Goal: Task Accomplishment & Management: Complete application form

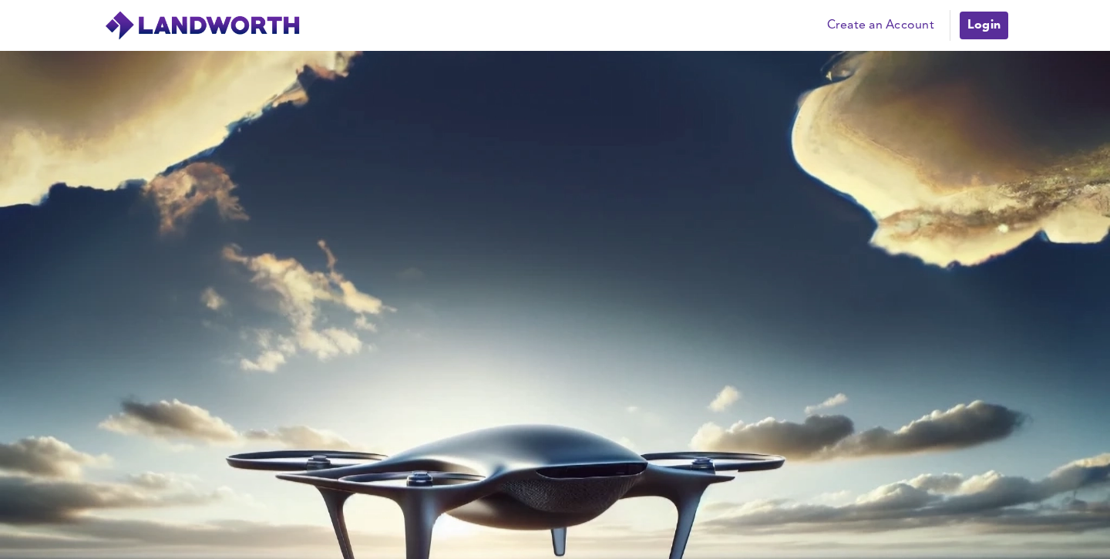
click at [898, 25] on link "Create an Account" at bounding box center [880, 25] width 123 height 23
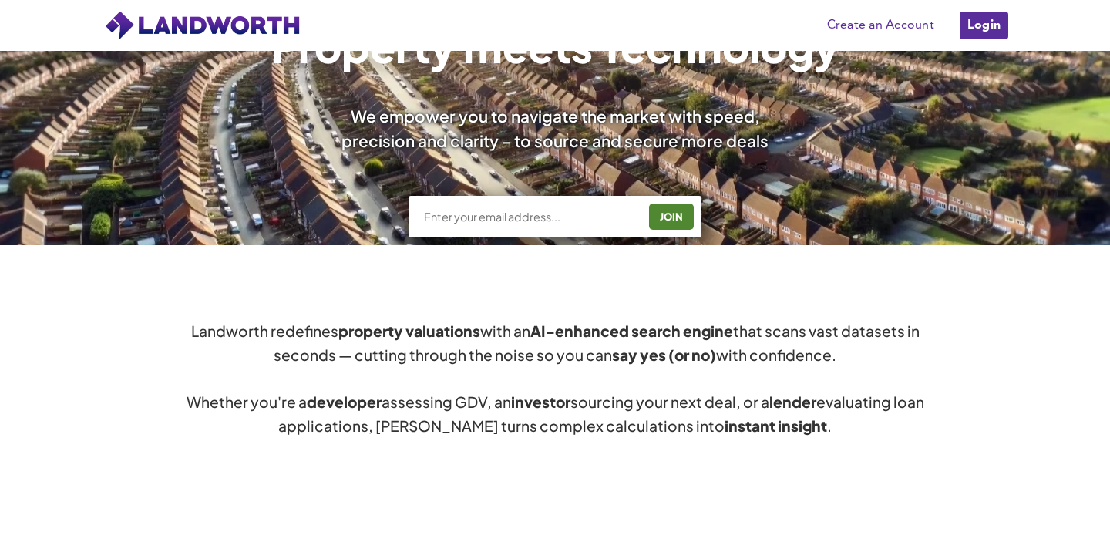
scroll to position [603, 0]
click at [509, 216] on input "text" at bounding box center [529, 216] width 215 height 15
type input "[EMAIL_ADDRESS][DOMAIN_NAME]"
click at [682, 211] on div "JOIN" at bounding box center [670, 216] width 35 height 25
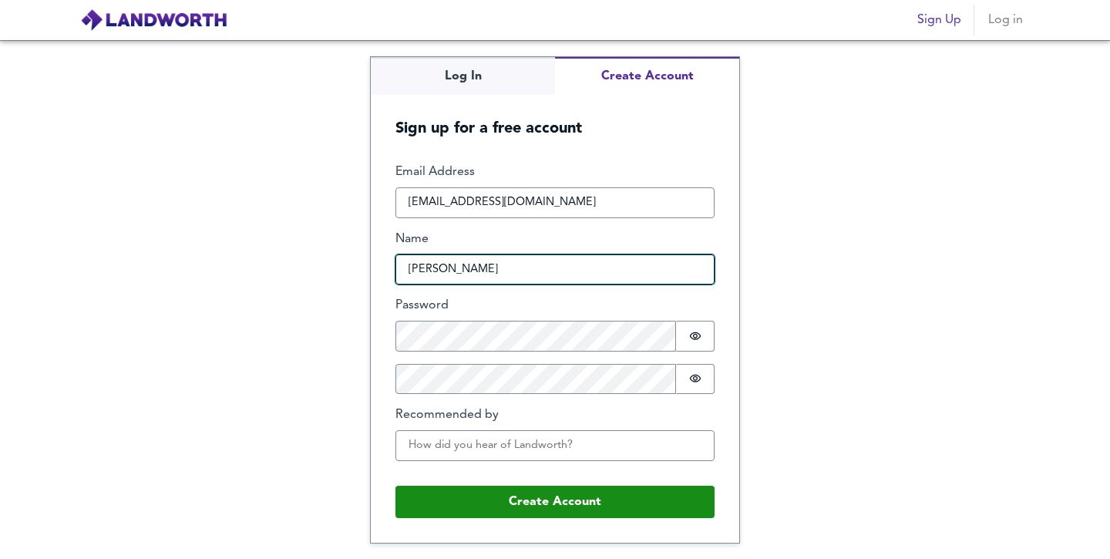
type input "alison grice"
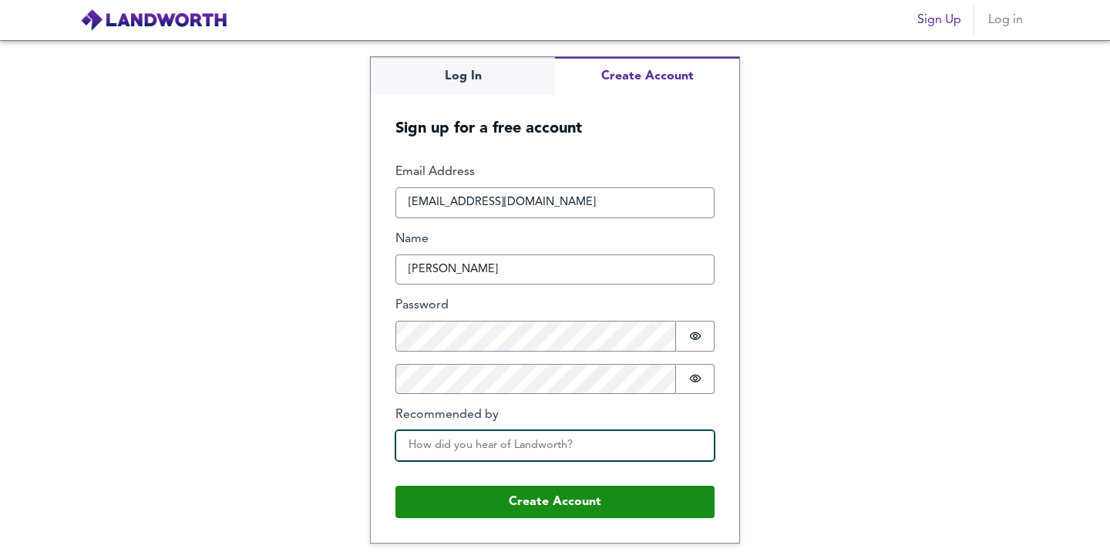
click at [535, 446] on input "Recommended by" at bounding box center [554, 445] width 319 height 31
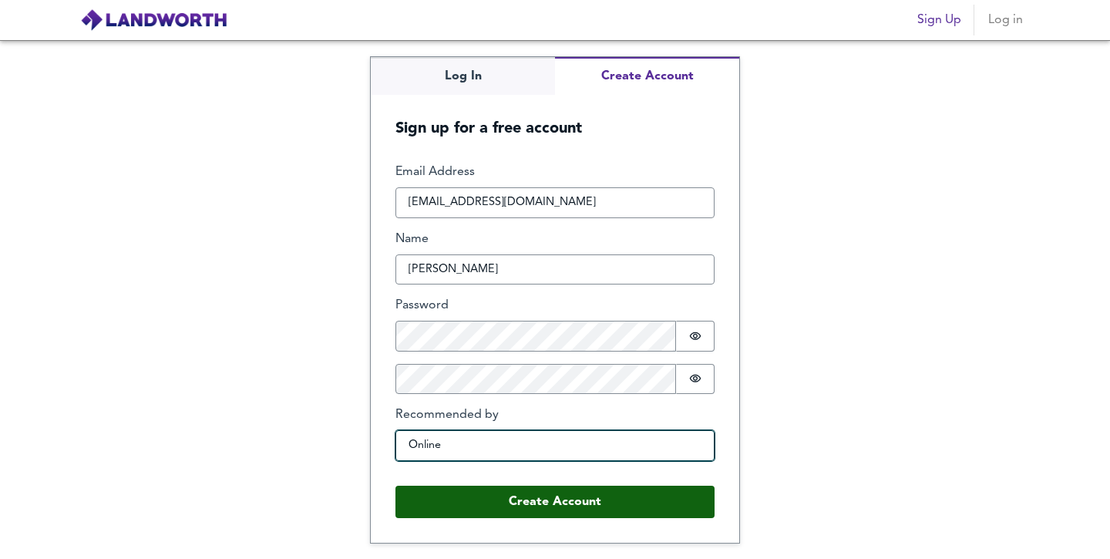
type input "Online"
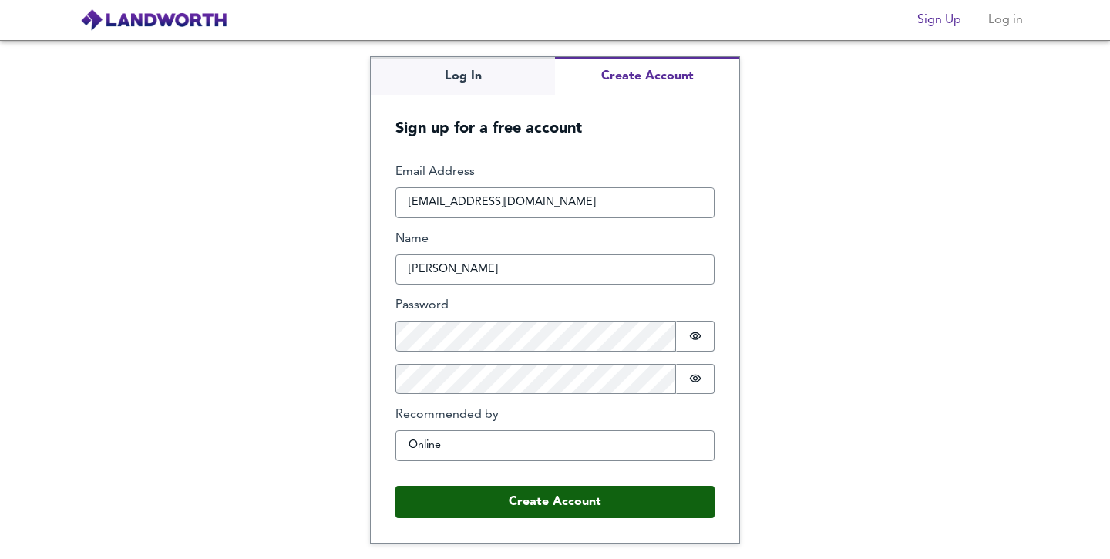
click at [583, 509] on button "Create Account" at bounding box center [554, 501] width 319 height 32
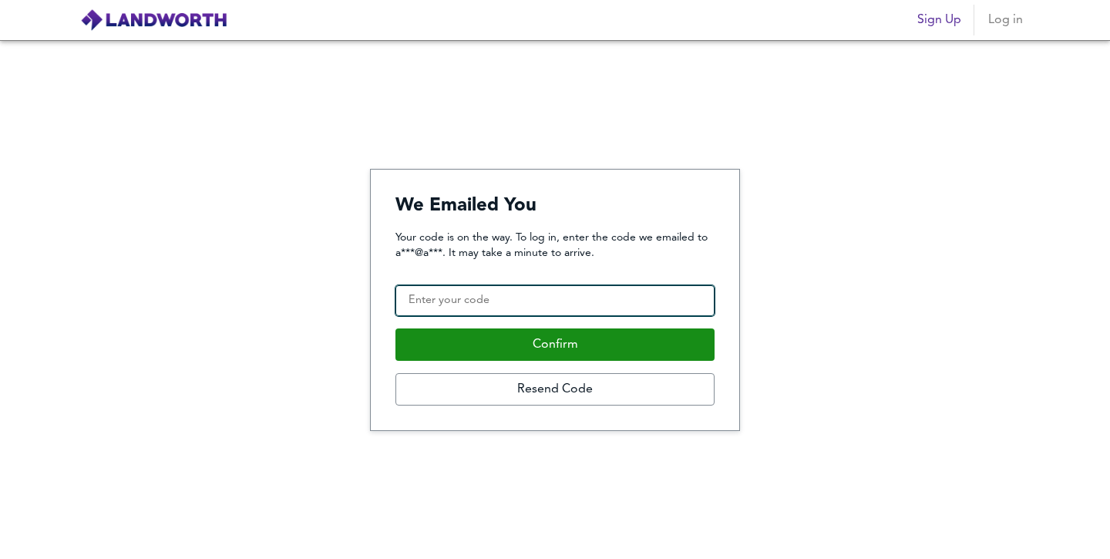
click at [450, 301] on input "Confirmation Code" at bounding box center [554, 300] width 319 height 31
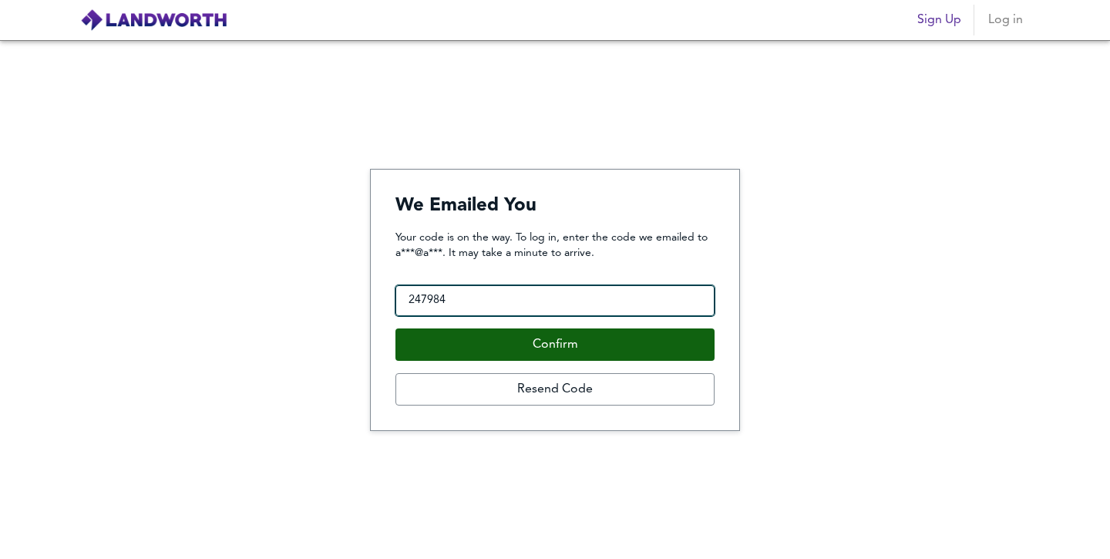
type input "247984"
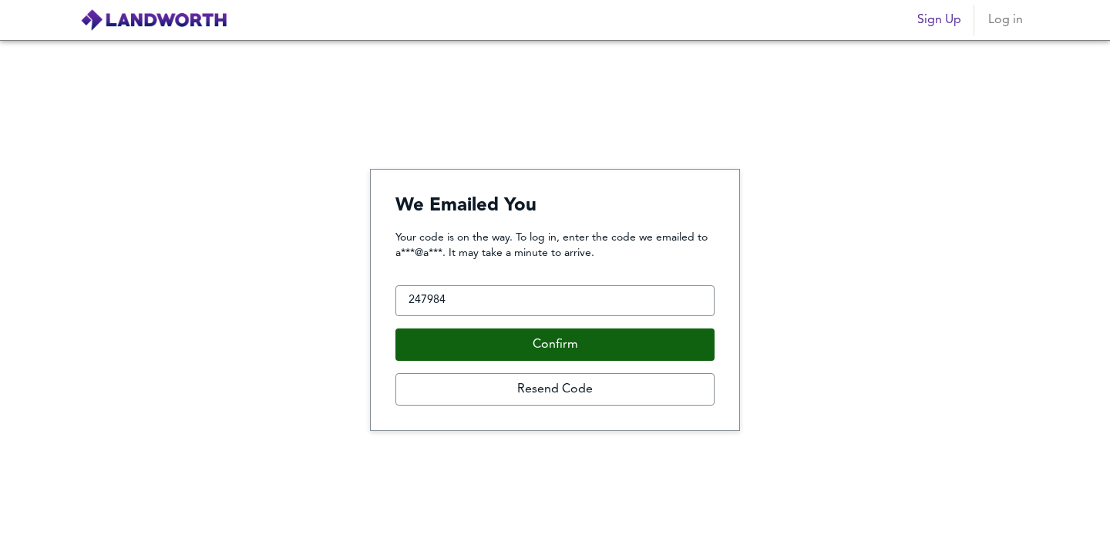
click at [535, 348] on button "Confirm" at bounding box center [554, 344] width 319 height 32
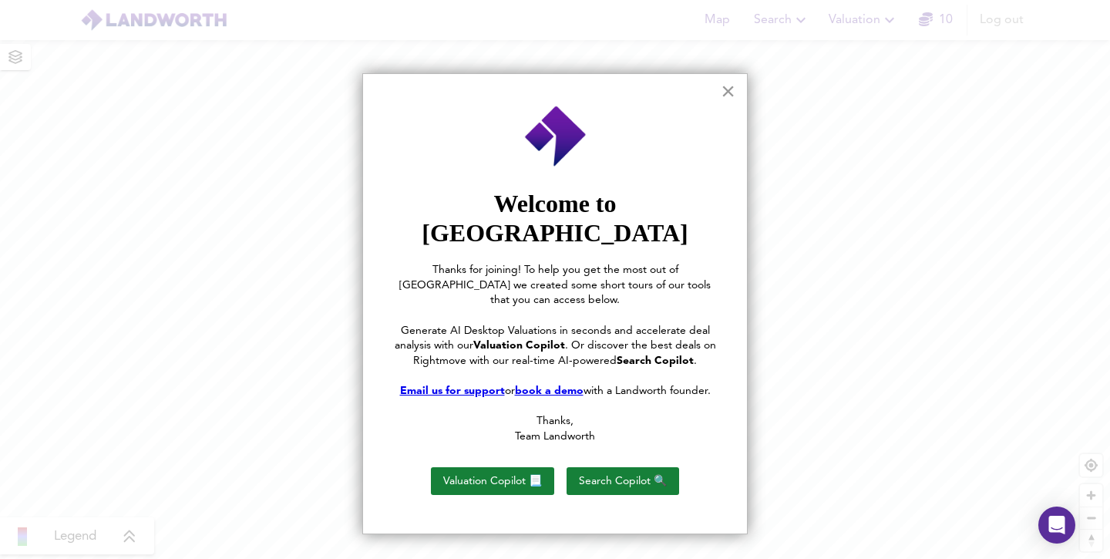
click at [726, 94] on button "×" at bounding box center [727, 91] width 15 height 25
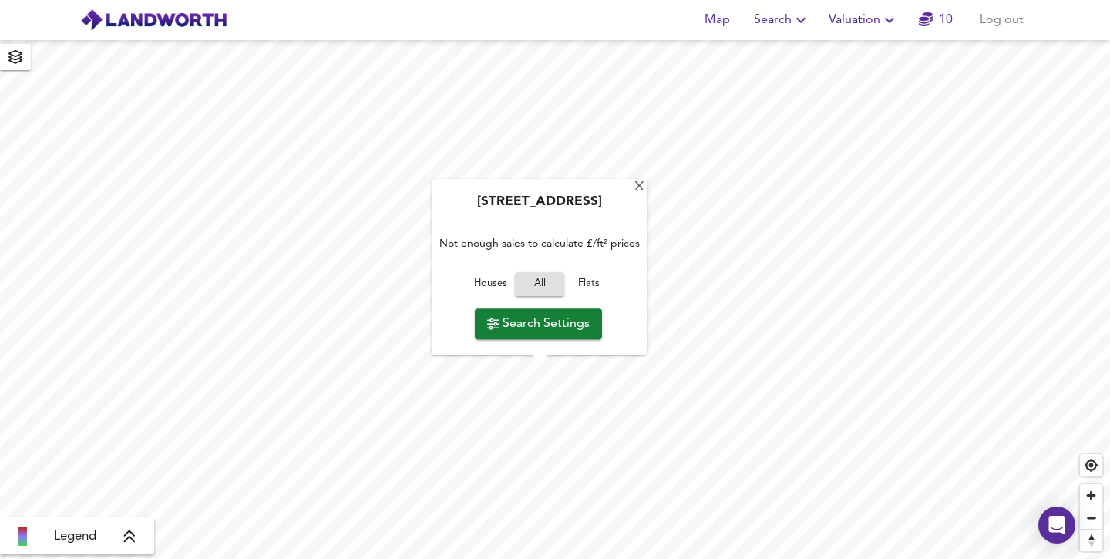
click at [539, 324] on span "Search Settings" at bounding box center [538, 324] width 102 height 22
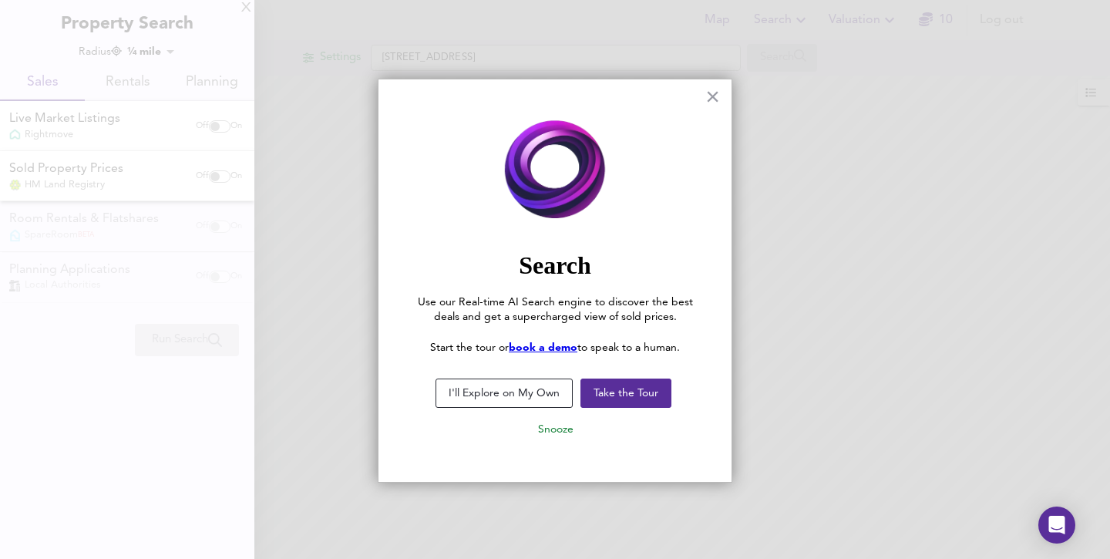
click at [531, 388] on button "I'll Explore on My Own" at bounding box center [503, 392] width 137 height 29
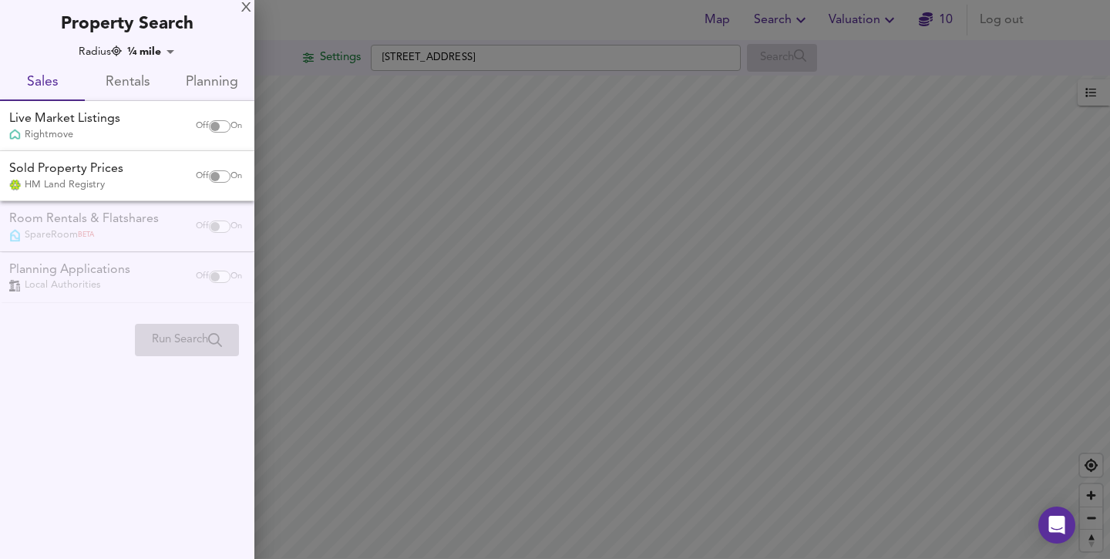
click at [143, 129] on div "Live Market Listings Rightmove" at bounding box center [94, 126] width 183 height 32
checkbox input "true"
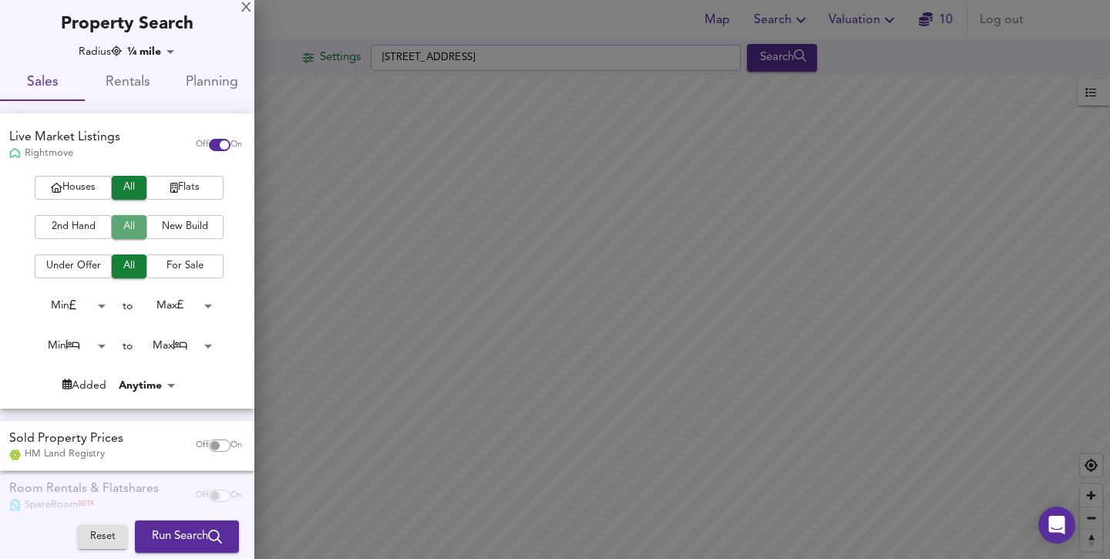
click at [119, 222] on span "All" at bounding box center [128, 227] width 19 height 18
click at [123, 182] on span "All" at bounding box center [128, 188] width 19 height 18
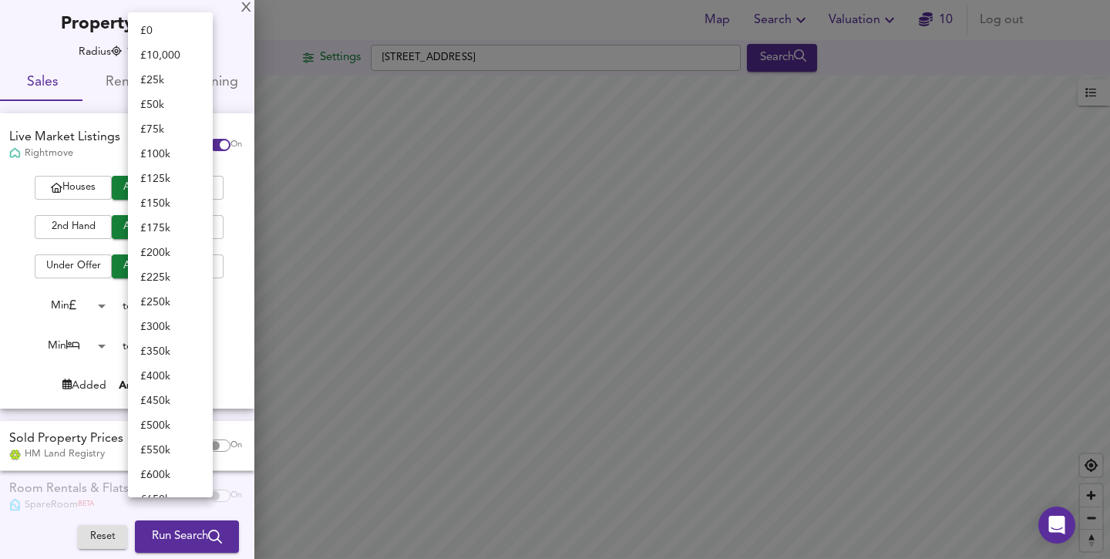
click at [203, 303] on body "Map Search Valuation 10 Log out Settings Haymead Lane, GL8 8UJ Search Legend UK…" at bounding box center [555, 279] width 1110 height 559
click at [173, 107] on li "£ 175k" at bounding box center [170, 109] width 85 height 25
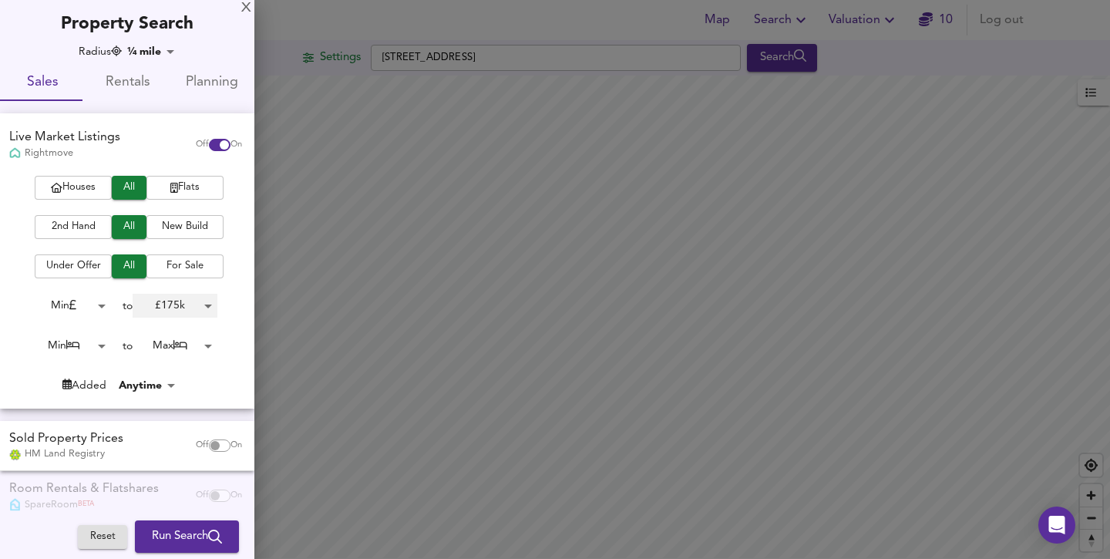
type input "175000"
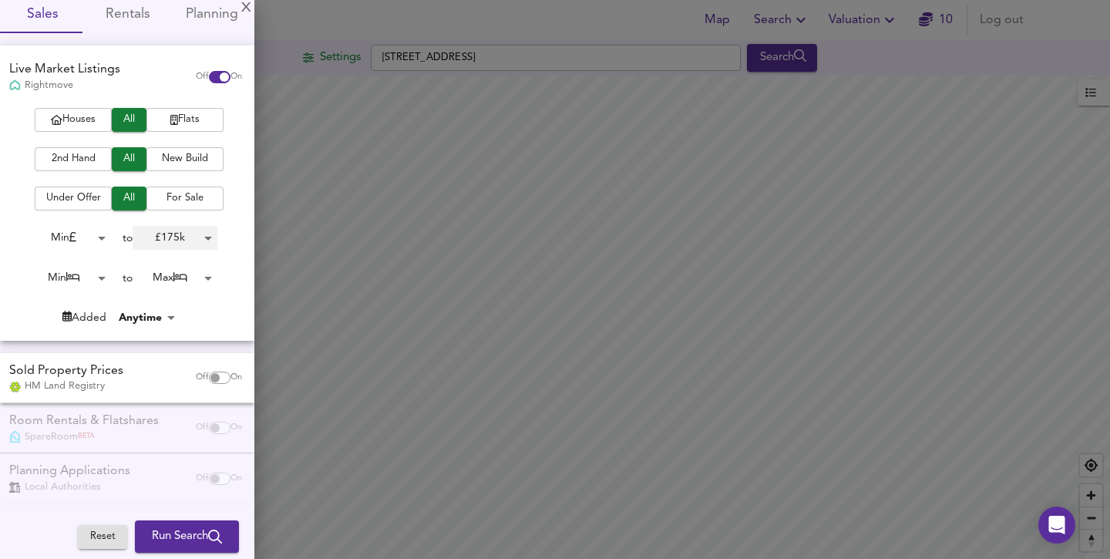
scroll to position [67, 0]
click at [230, 372] on span "On" at bounding box center [236, 378] width 12 height 12
checkbox input "true"
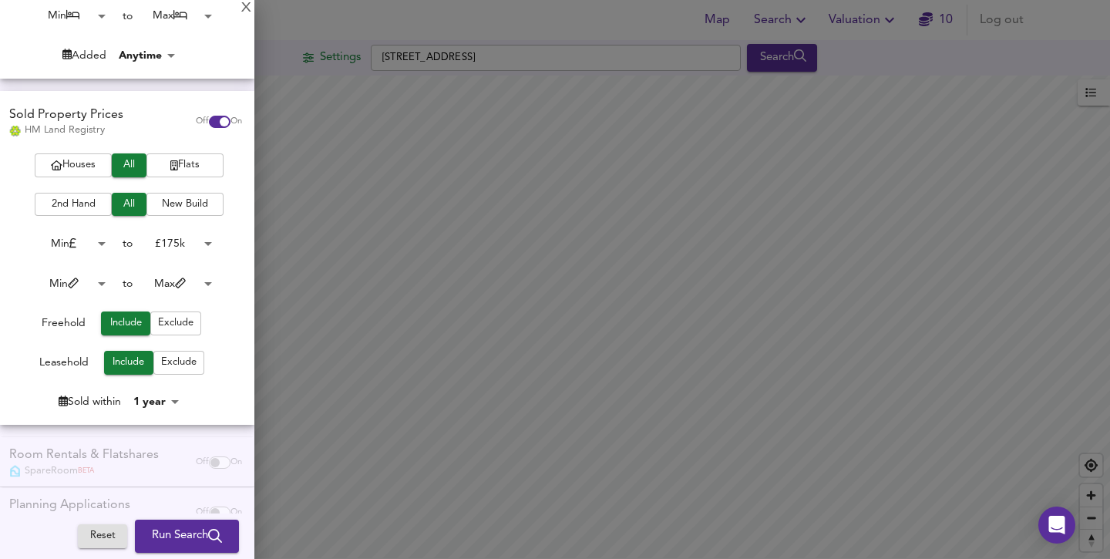
scroll to position [331, 0]
click at [168, 354] on span "Exclude" at bounding box center [178, 361] width 35 height 18
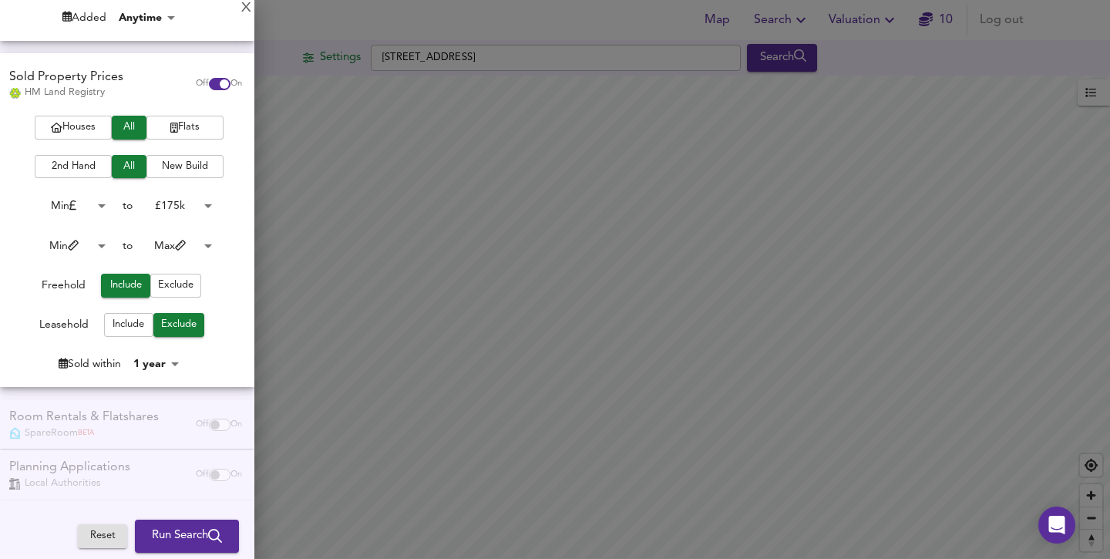
scroll to position [361, 0]
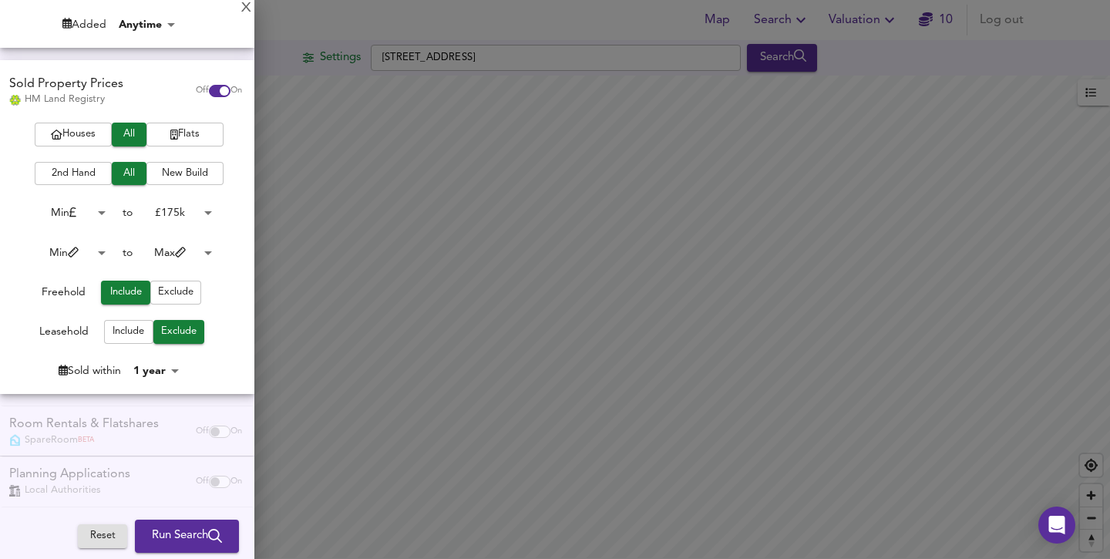
click at [165, 425] on div "Room Rentals & Flatshares SpareRoom BETA Off On" at bounding box center [127, 431] width 254 height 50
click at [542, 381] on div at bounding box center [555, 279] width 1110 height 559
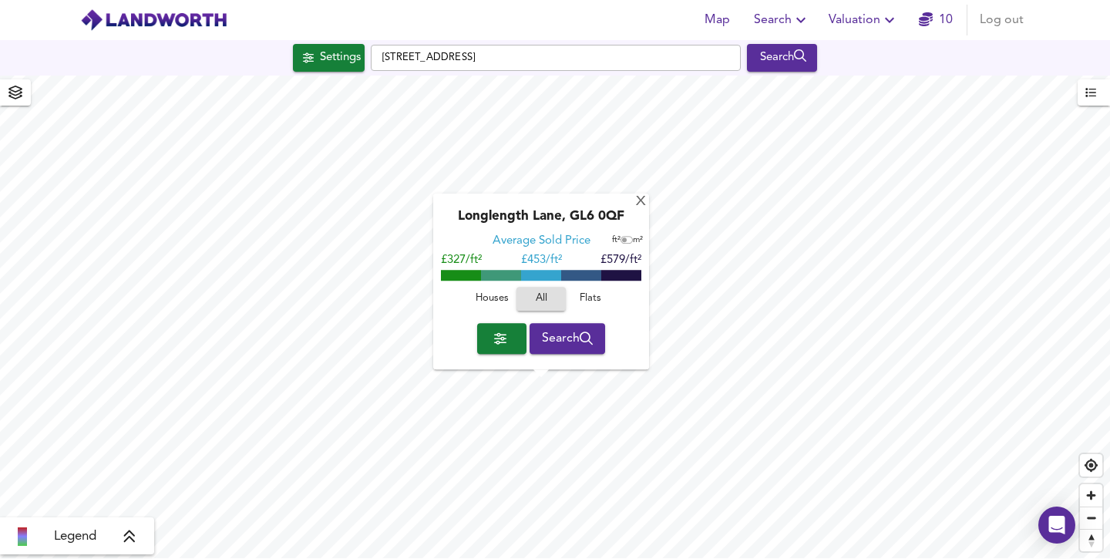
click at [500, 336] on icon "button" at bounding box center [500, 338] width 12 height 12
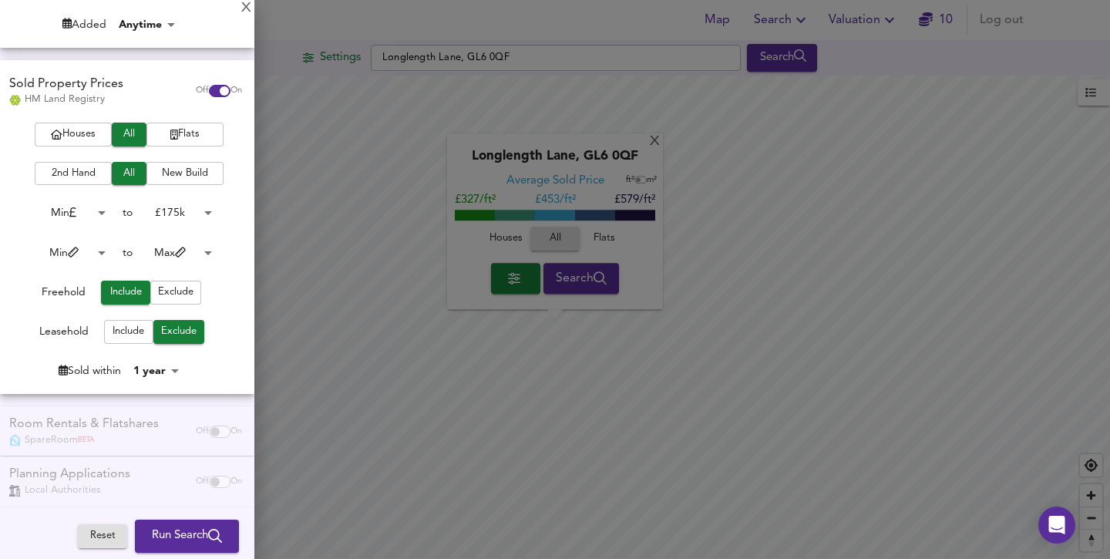
checkbox input "false"
checkbox input "true"
click at [654, 141] on div at bounding box center [555, 279] width 1110 height 559
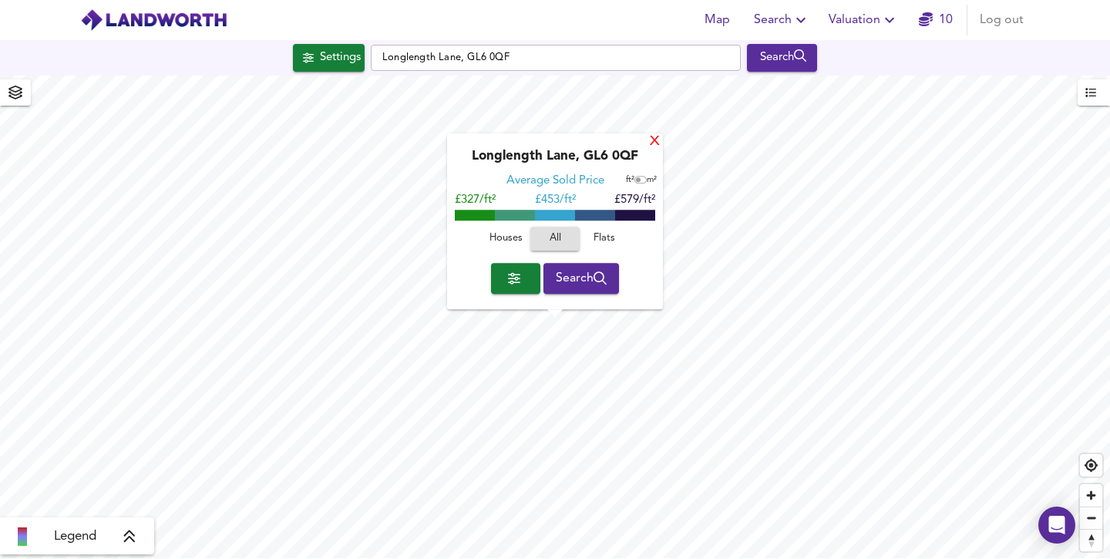
click at [652, 143] on div "X" at bounding box center [654, 142] width 13 height 15
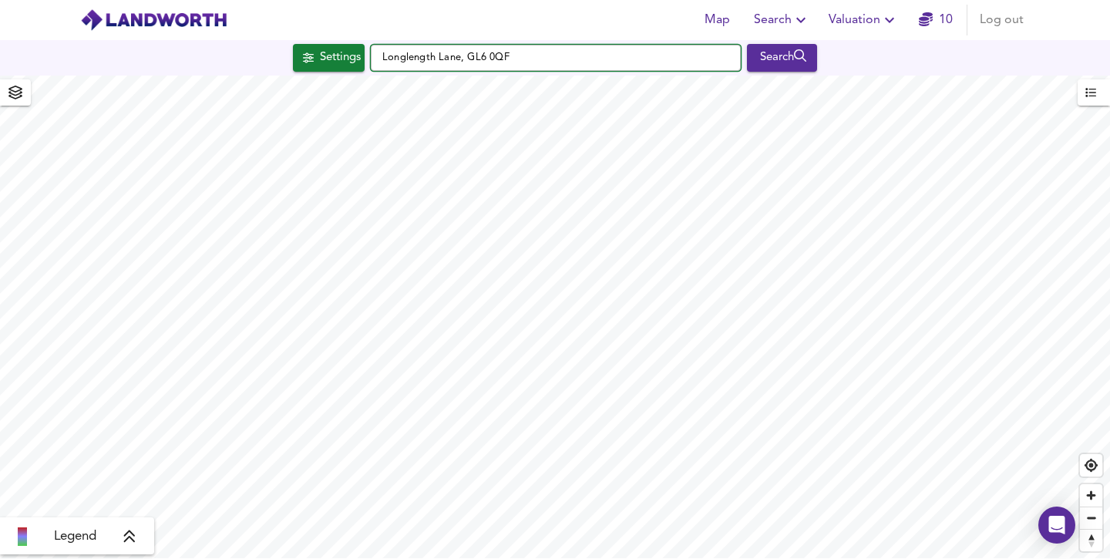
click at [595, 65] on input "Longlength Lane, GL6 0QF" at bounding box center [556, 58] width 370 height 26
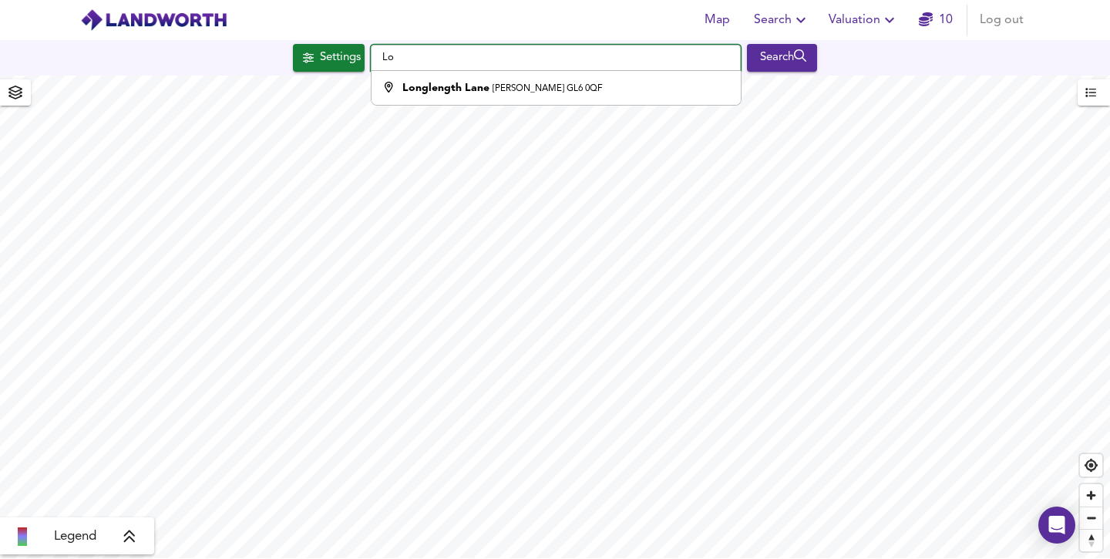
type input "L"
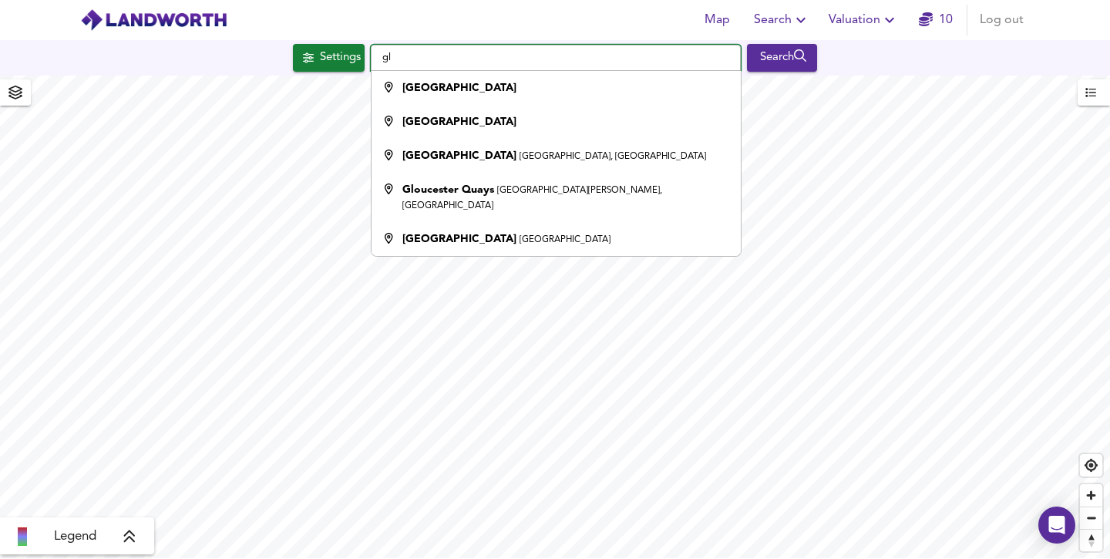
type input "g"
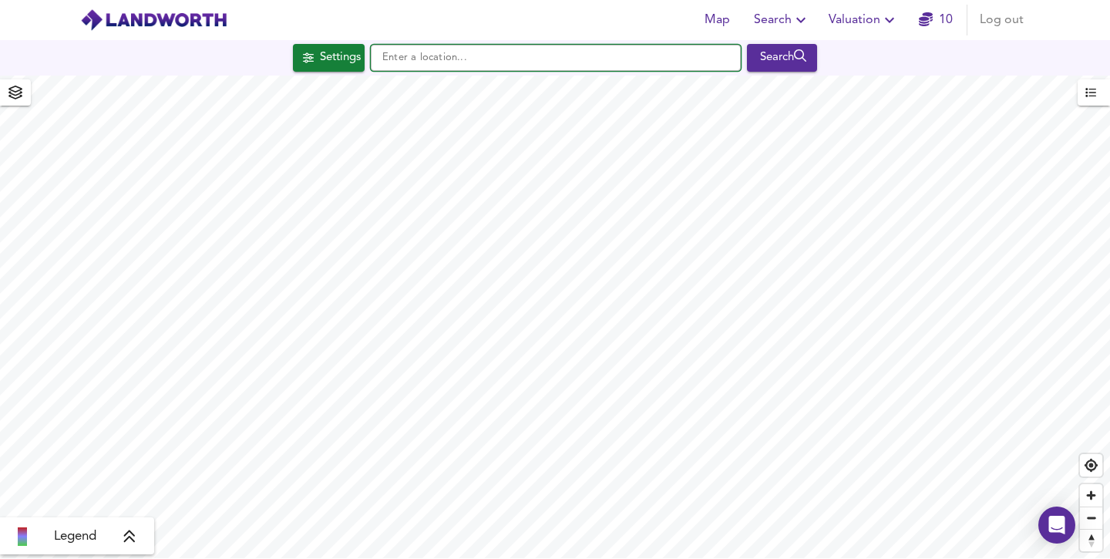
click at [526, 52] on input "text" at bounding box center [556, 58] width 370 height 26
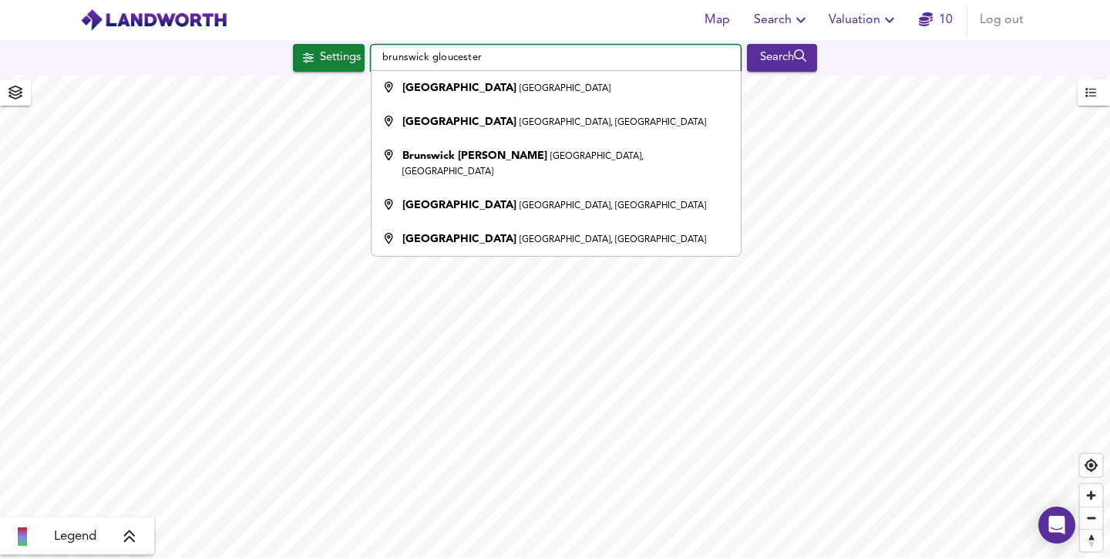
type input "Brunswick Road, Gloucester"
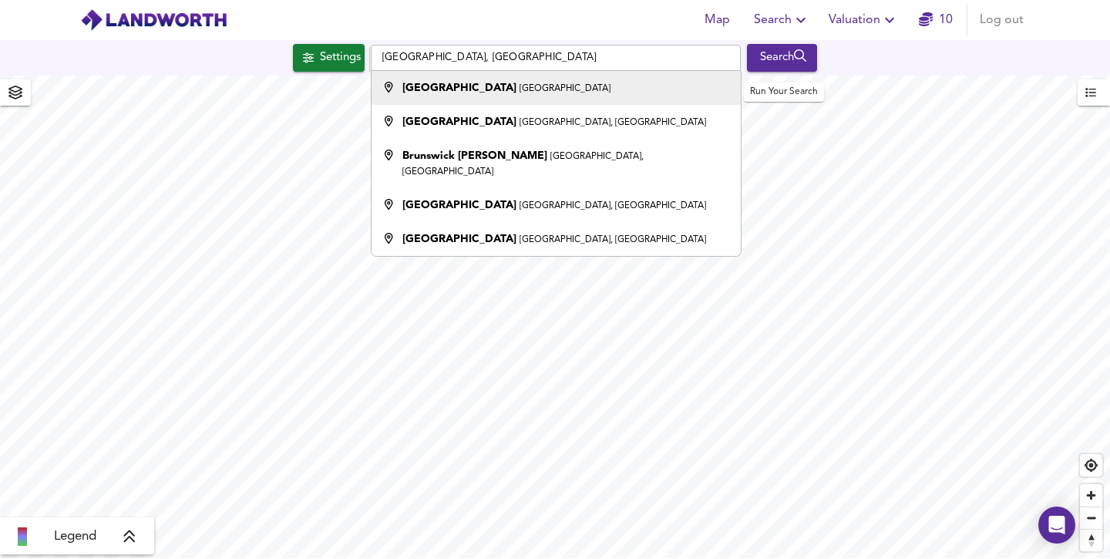
click at [796, 57] on div "Search" at bounding box center [781, 58] width 62 height 20
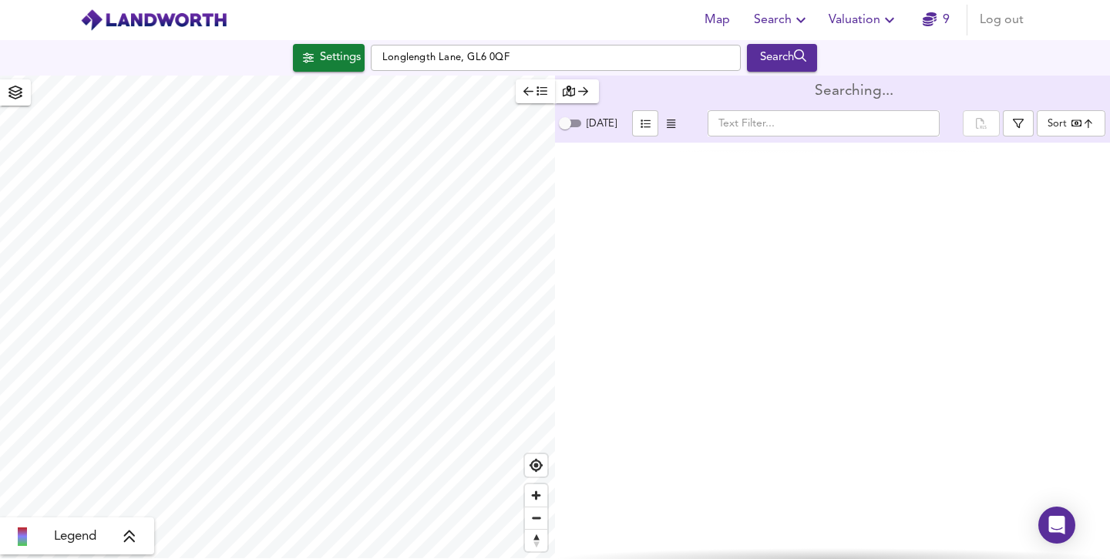
type input "bestdeal"
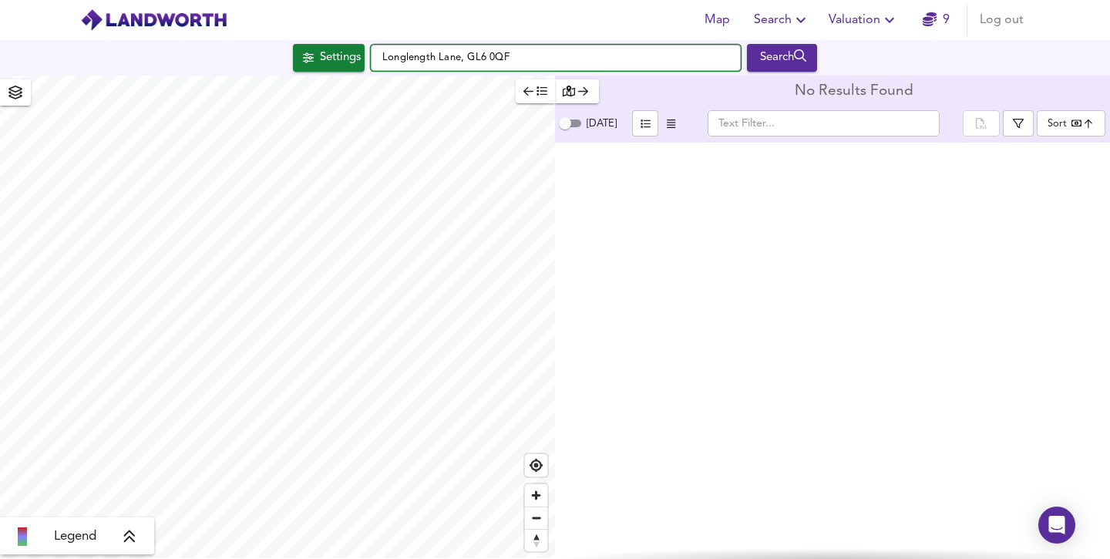
click at [589, 56] on input "Longlength Lane, GL6 0QF" at bounding box center [556, 58] width 370 height 26
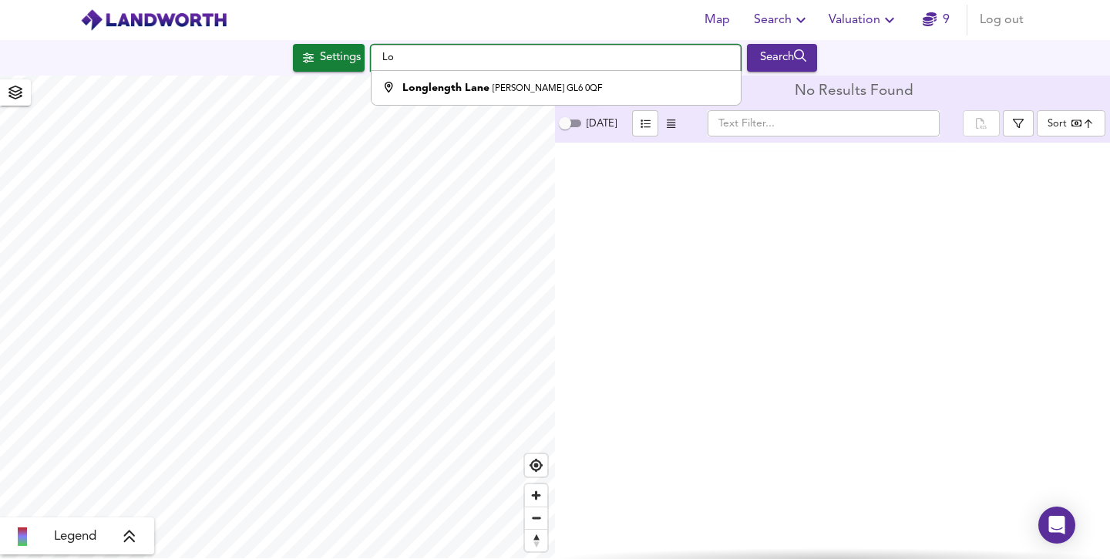
type input "L"
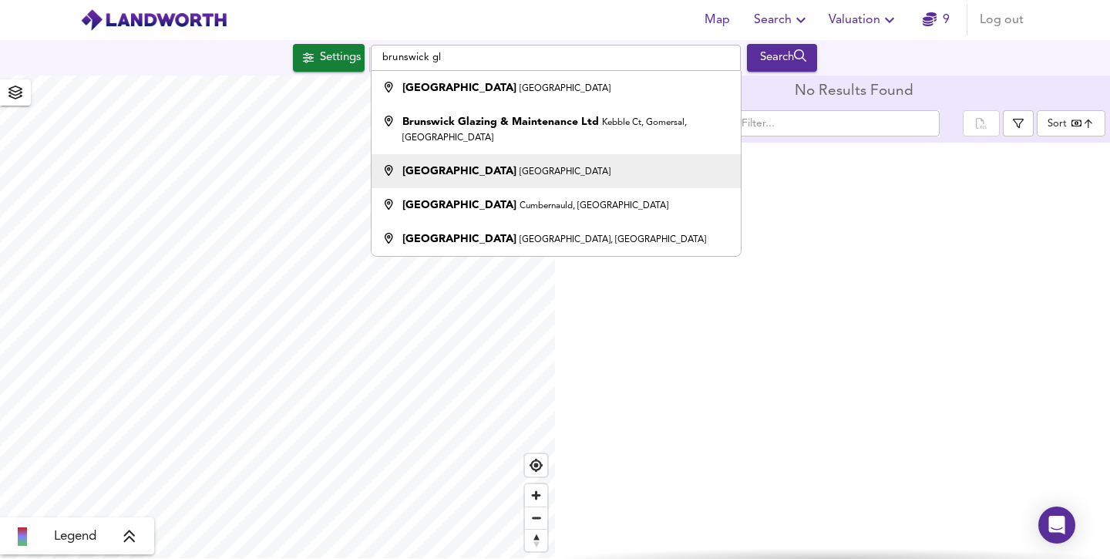
click at [563, 179] on div "Brunswick Road Gloucester" at bounding box center [552, 170] width 354 height 15
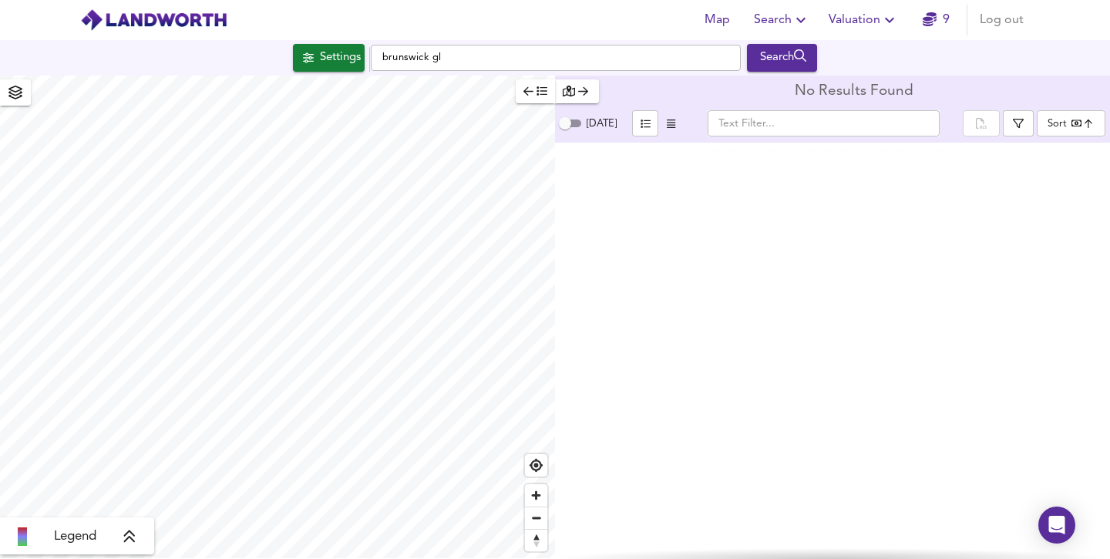
type input "Brunswick Road, Gloucester"
click at [669, 130] on span "button" at bounding box center [671, 124] width 18 height 18
click at [592, 125] on span "Today" at bounding box center [601, 124] width 30 height 10
click at [592, 125] on input "Today" at bounding box center [564, 123] width 55 height 18
click at [592, 125] on span "Today" at bounding box center [601, 124] width 30 height 10
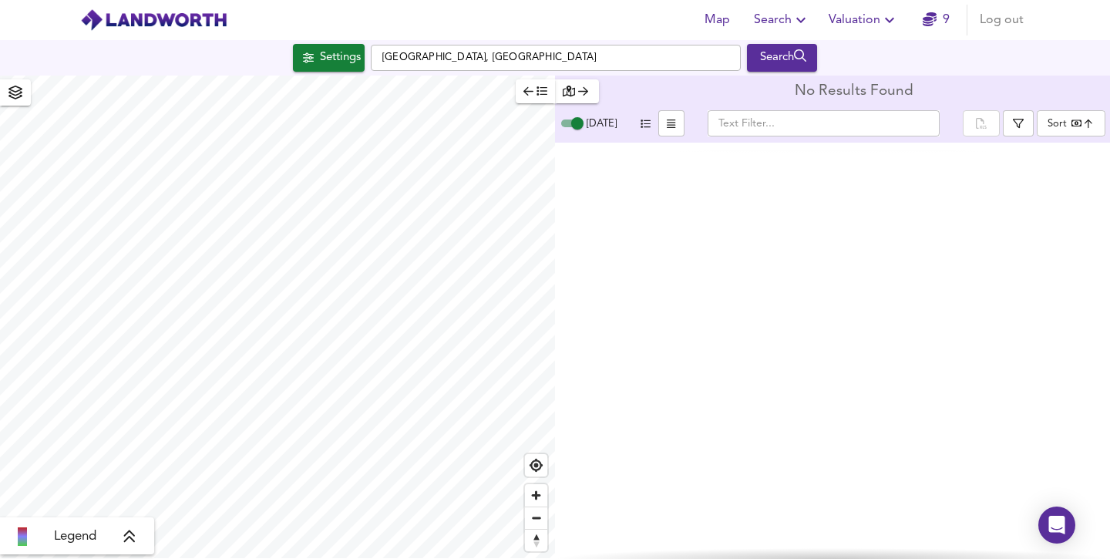
click at [592, 125] on input "Today" at bounding box center [576, 123] width 55 height 18
checkbox input "false"
click at [1012, 124] on span "button" at bounding box center [1017, 123] width 15 height 11
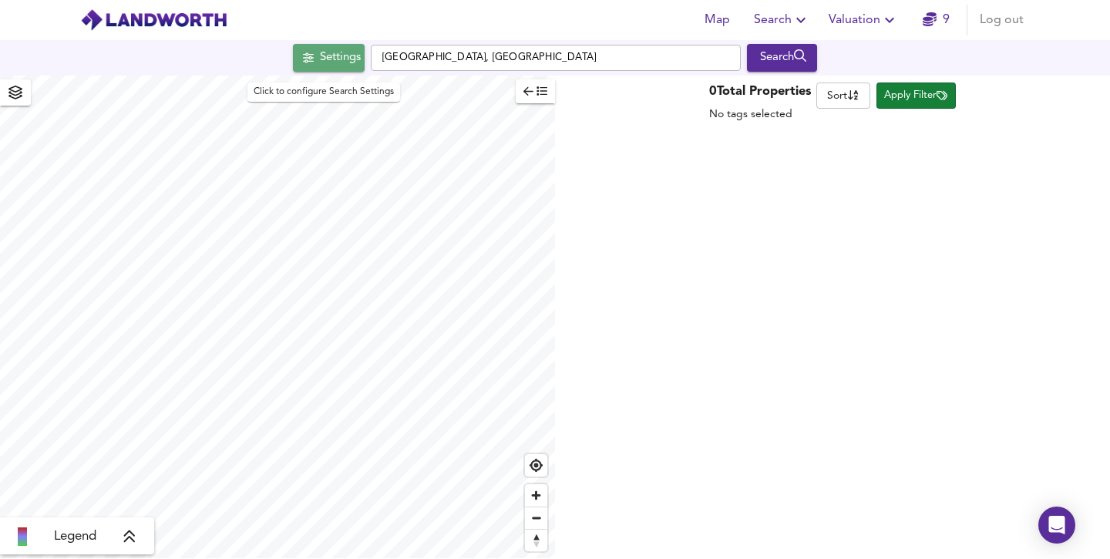
click at [344, 54] on div "Settings" at bounding box center [340, 58] width 41 height 20
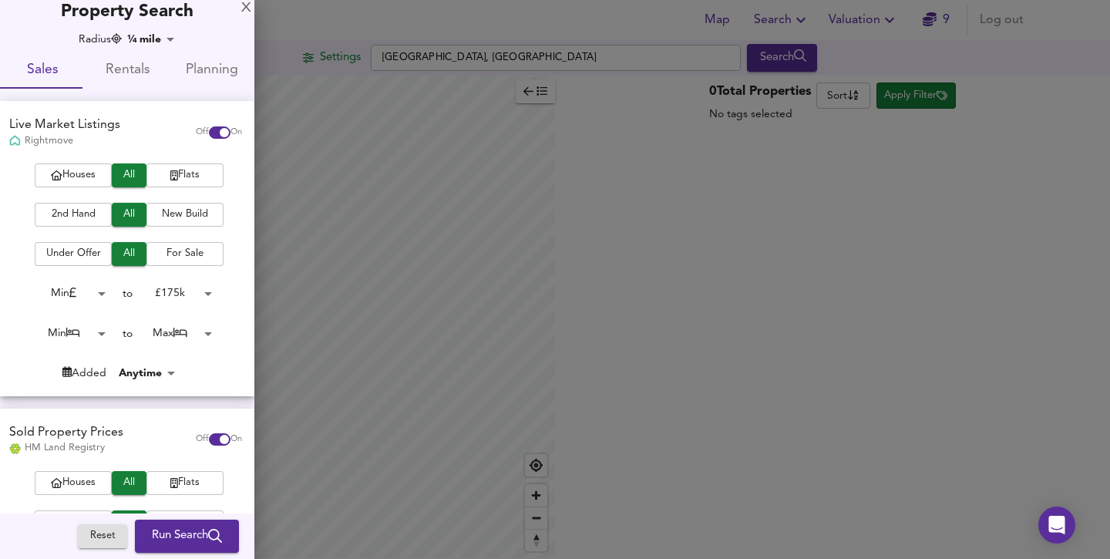
scroll to position [3, 0]
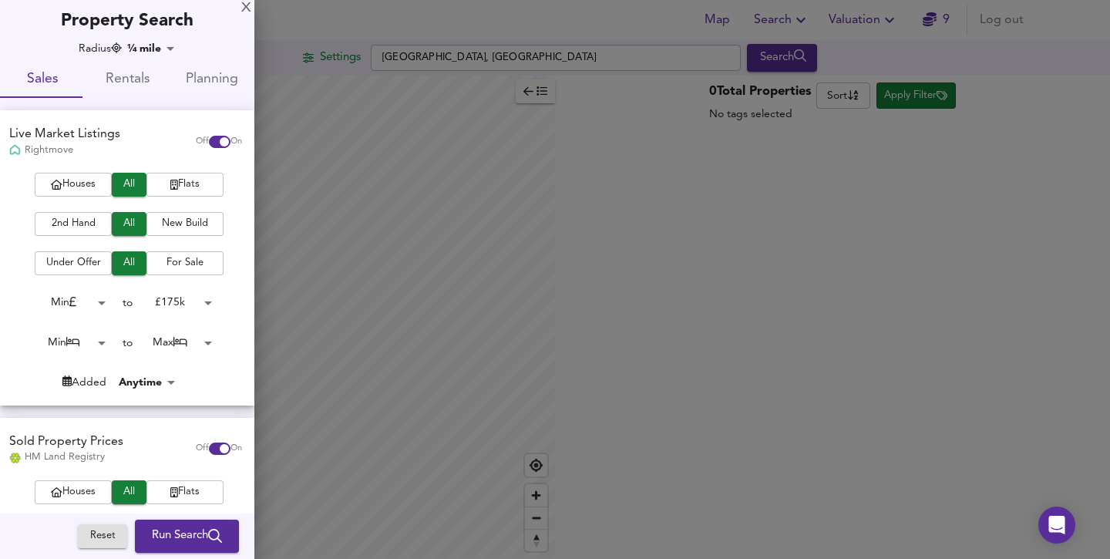
click at [109, 79] on span "Rentals" at bounding box center [127, 80] width 66 height 24
checkbox input "false"
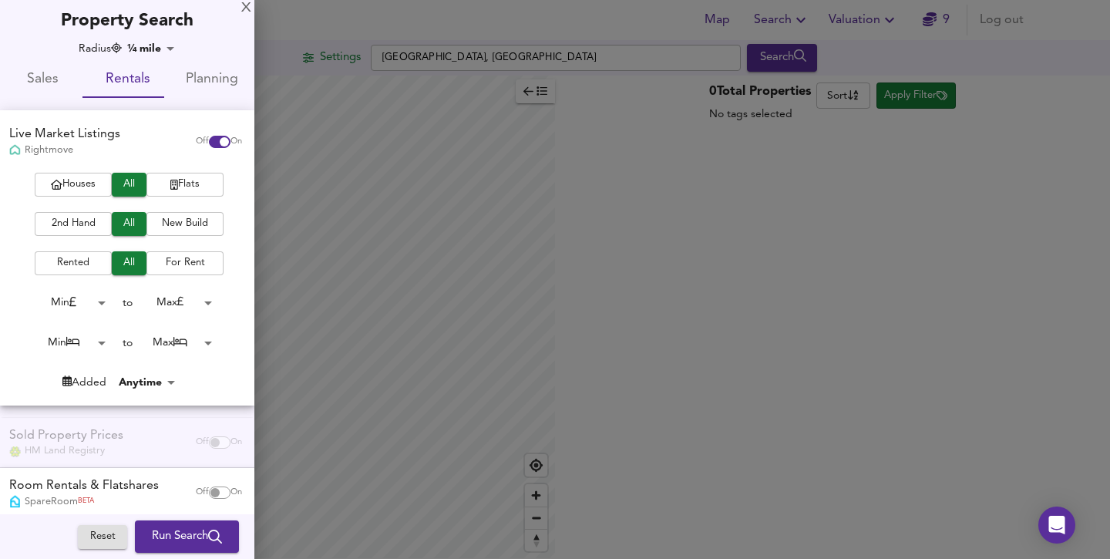
click at [78, 481] on div "Room Rentals & Flatshares" at bounding box center [83, 486] width 149 height 18
checkbox input "true"
click at [152, 532] on span "Run Search" at bounding box center [187, 536] width 70 height 20
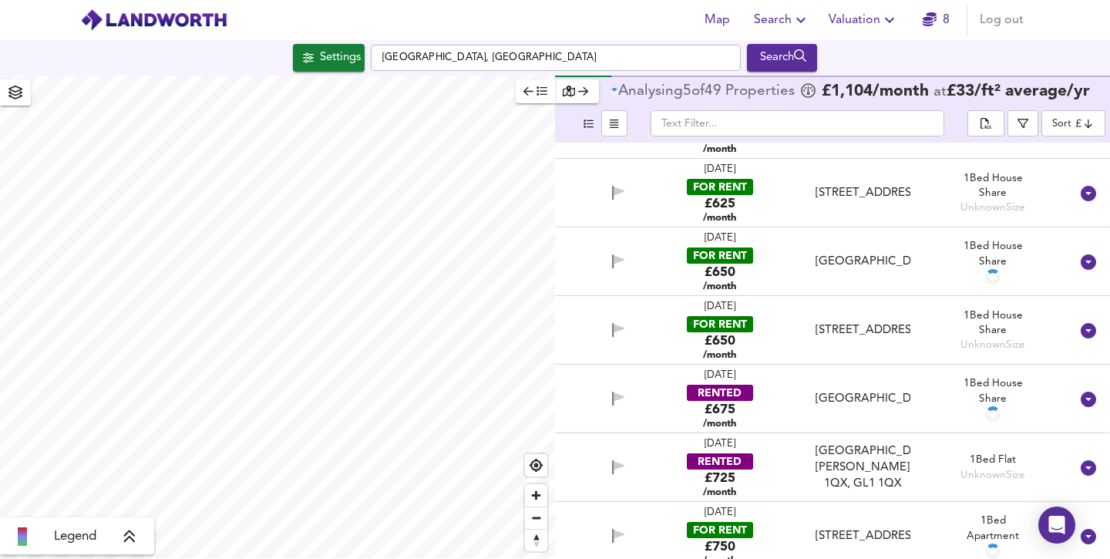
scroll to position [179, 0]
